Goal: Task Accomplishment & Management: Manage account settings

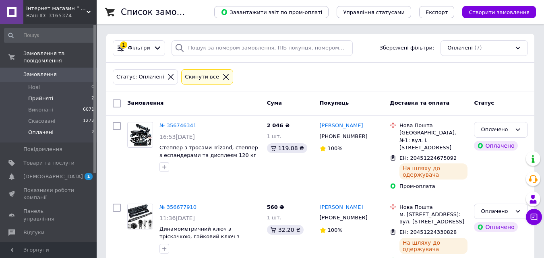
click at [67, 93] on li "Прийняті 2" at bounding box center [49, 98] width 99 height 11
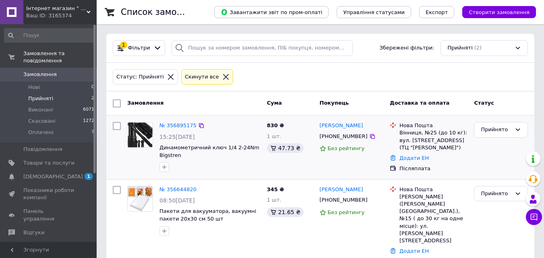
scroll to position [2, 0]
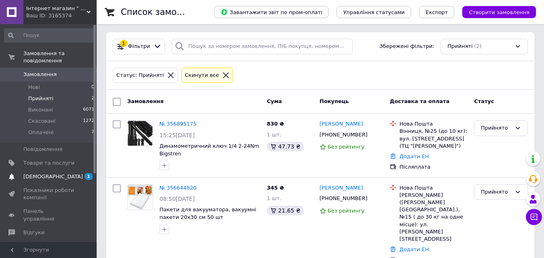
click at [58, 173] on span "[DEMOGRAPHIC_DATA]" at bounding box center [48, 176] width 51 height 7
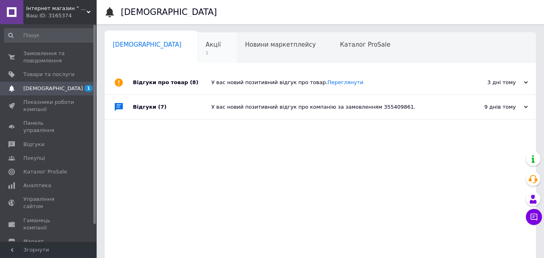
click at [198, 60] on div "Акції 1" at bounding box center [217, 48] width 39 height 31
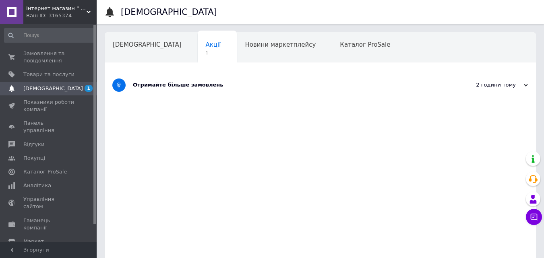
click at [241, 83] on div "Отримайте більше замовлень" at bounding box center [290, 84] width 314 height 7
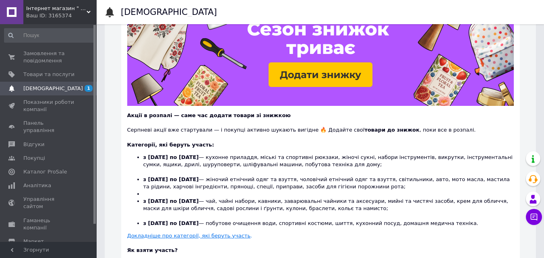
scroll to position [121, 0]
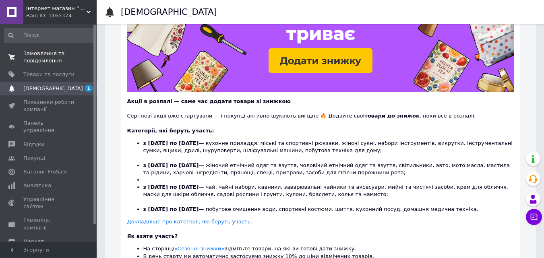
click at [39, 54] on span "Замовлення та повідомлення" at bounding box center [48, 57] width 51 height 14
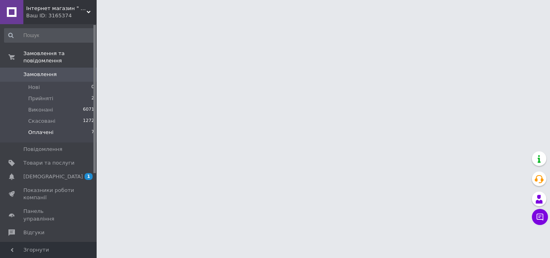
click at [41, 129] on span "Оплачені" at bounding box center [40, 132] width 25 height 7
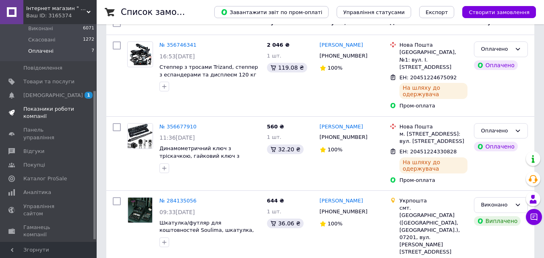
scroll to position [100, 0]
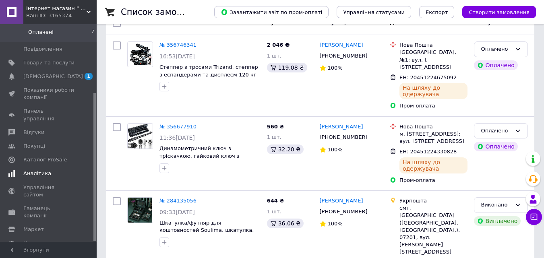
click at [51, 170] on span "Аналітика" at bounding box center [48, 173] width 51 height 7
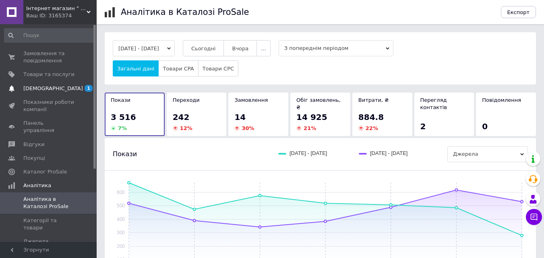
click at [58, 89] on span "[DEMOGRAPHIC_DATA]" at bounding box center [48, 88] width 51 height 7
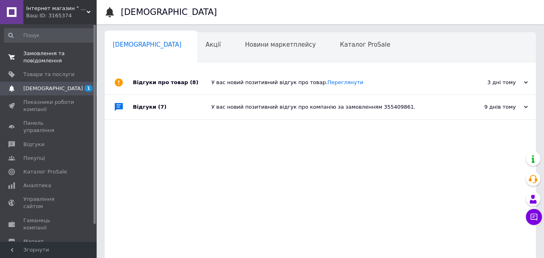
click at [62, 56] on span "Замовлення та повідомлення" at bounding box center [48, 57] width 51 height 14
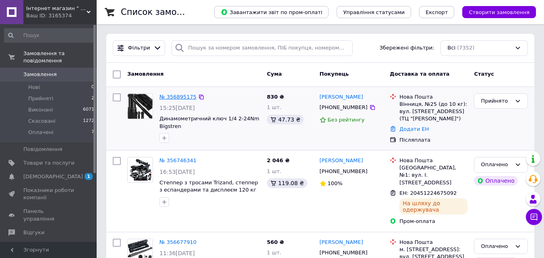
click at [166, 96] on link "№ 356895175" at bounding box center [177, 97] width 37 height 6
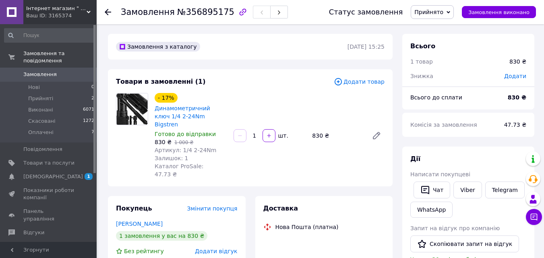
click at [145, 212] on div "Покупець Змінити покупця [PERSON_NAME] 1 замовлення у вас на 830 ₴ Без рейтингу…" at bounding box center [177, 252] width 138 height 112
click at [145, 220] on link "[PERSON_NAME]" at bounding box center [139, 223] width 47 height 6
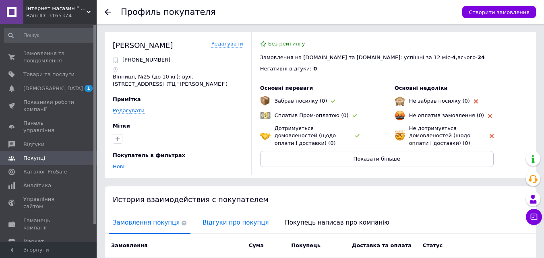
click at [219, 216] on span "Відгуки про покупця" at bounding box center [235, 222] width 74 height 21
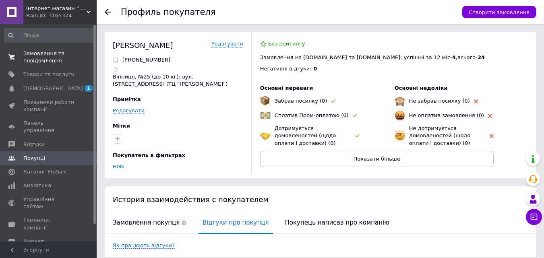
click at [43, 58] on span "Замовлення та повідомлення" at bounding box center [48, 57] width 51 height 14
